Goal: Use online tool/utility: Utilize a website feature to perform a specific function

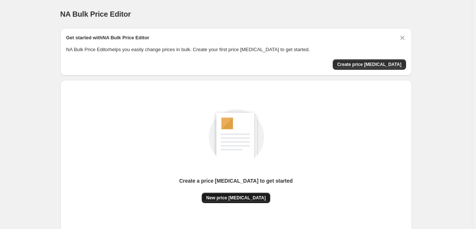
click at [256, 198] on span "New price [MEDICAL_DATA]" at bounding box center [236, 198] width 60 height 6
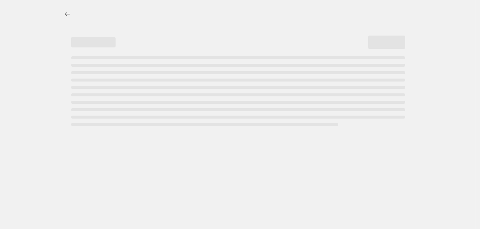
select select "percentage"
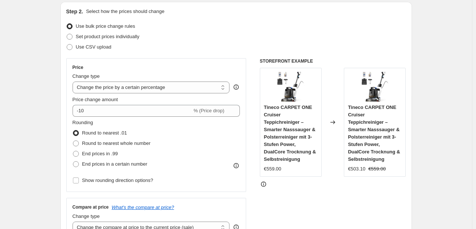
scroll to position [111, 0]
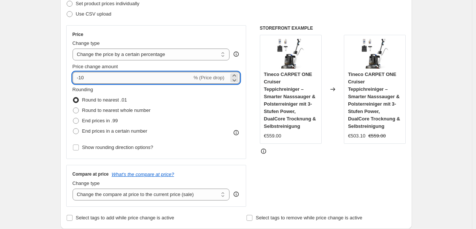
click at [167, 78] on input "-10" at bounding box center [133, 78] width 120 height 12
type input "-1"
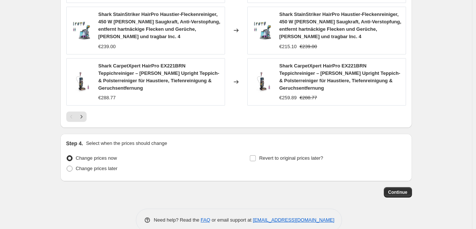
scroll to position [574, 0]
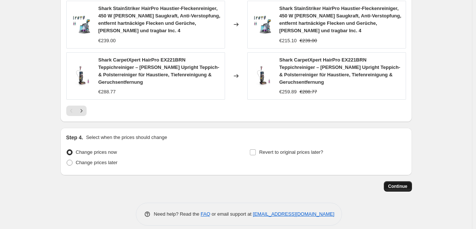
type input "-38"
click at [403, 183] on span "Continue" at bounding box center [397, 186] width 19 height 6
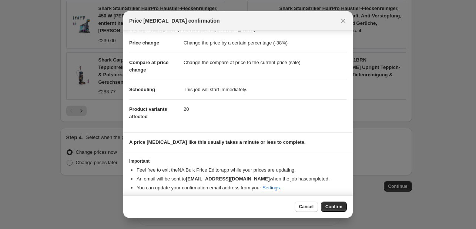
scroll to position [14, 0]
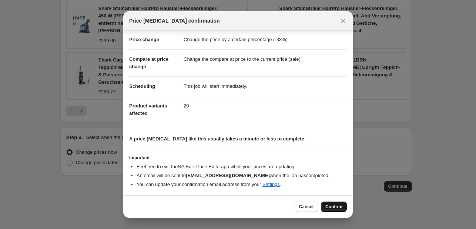
click at [332, 206] on span "Confirm" at bounding box center [333, 207] width 17 height 6
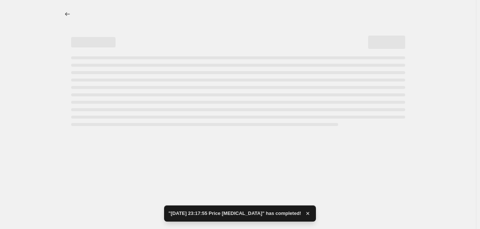
select select "percentage"
